Goal: Information Seeking & Learning: Learn about a topic

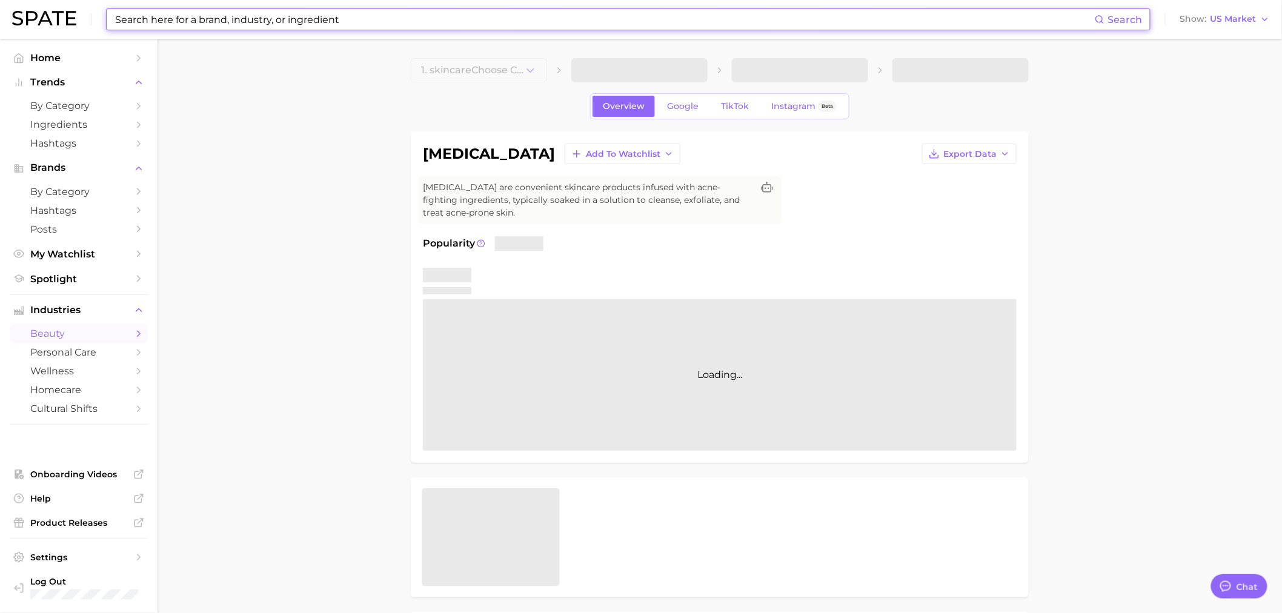
click at [168, 19] on input at bounding box center [604, 19] width 981 height 21
type textarea "x"
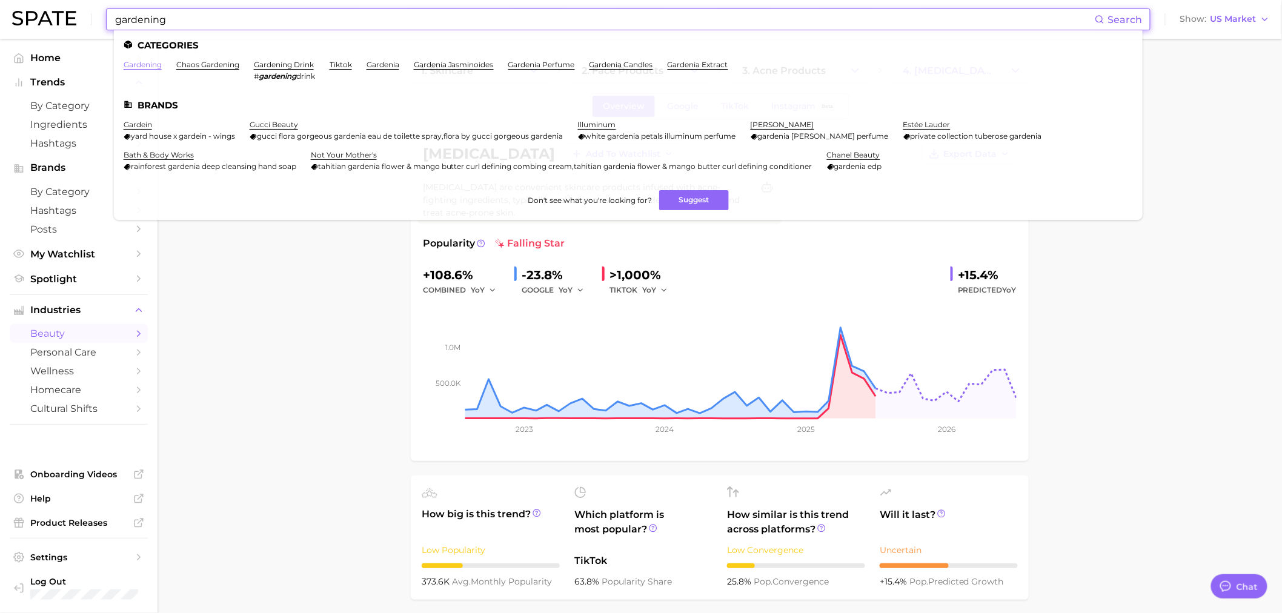
type input "gardening"
click at [151, 65] on link "gardening" at bounding box center [143, 64] width 38 height 9
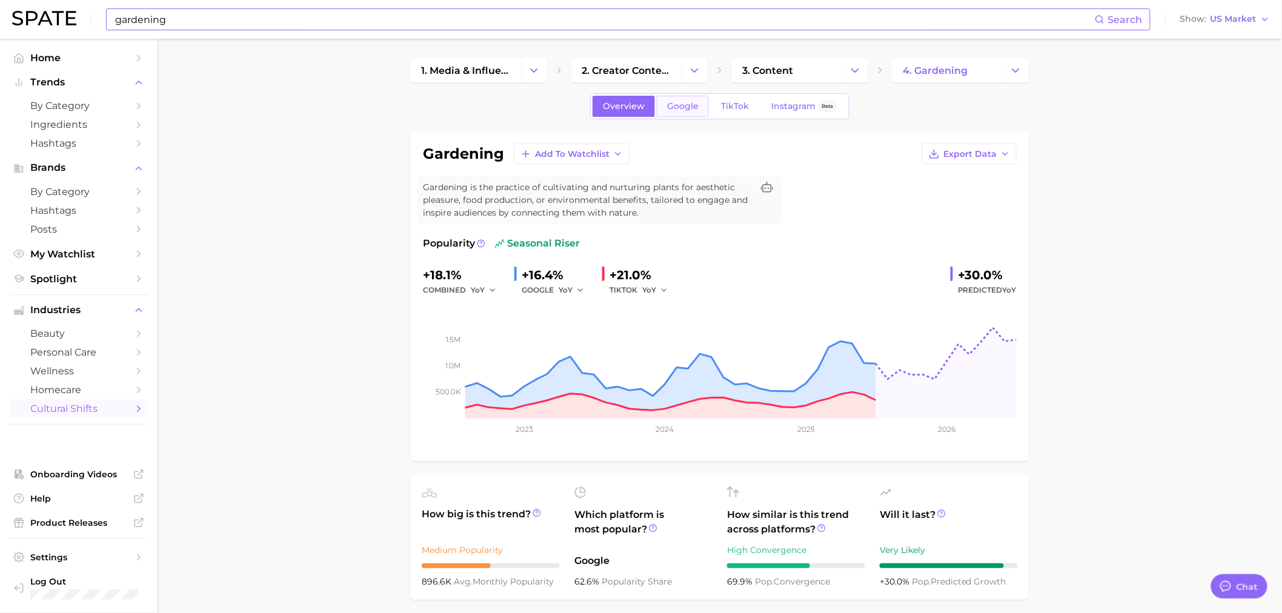
click at [677, 113] on link "Google" at bounding box center [683, 106] width 52 height 21
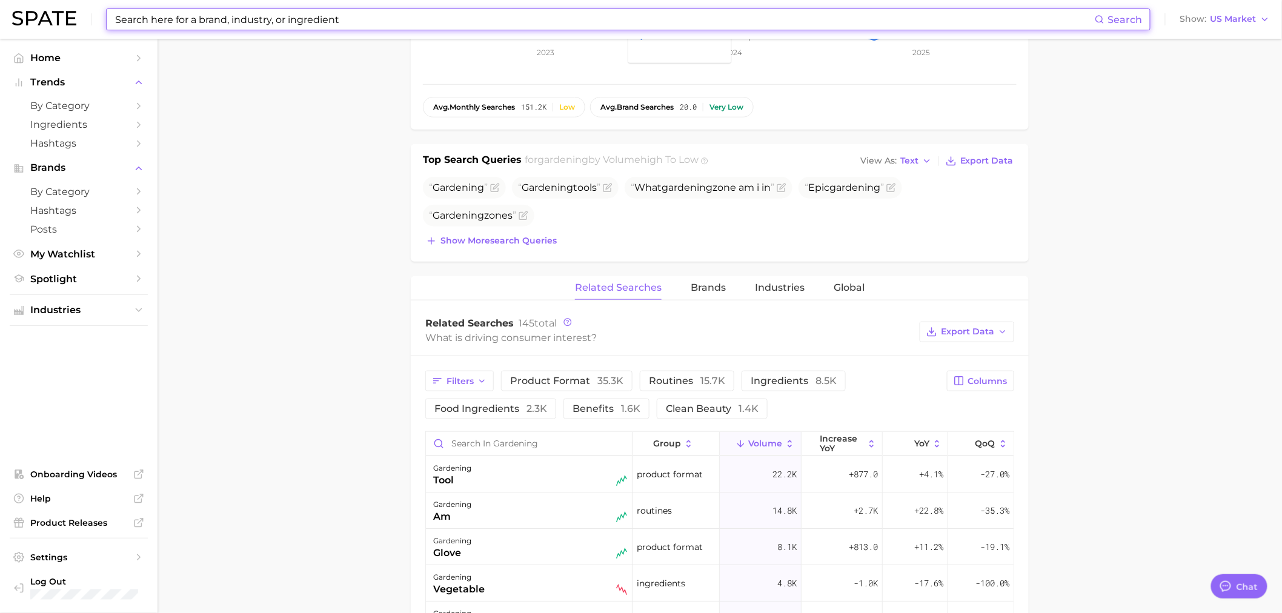
scroll to position [430, 0]
